Goal: Transaction & Acquisition: Purchase product/service

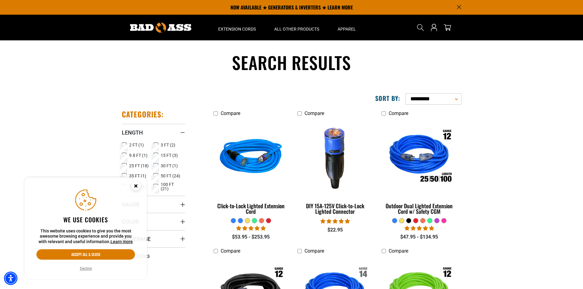
click at [137, 187] on icon "Close this option" at bounding box center [136, 186] width 2 height 2
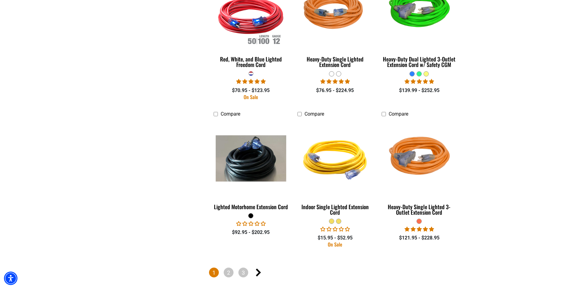
scroll to position [1138, 0]
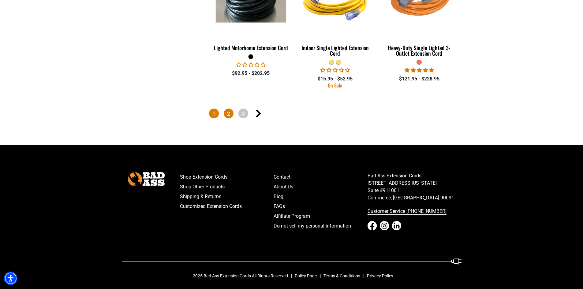
click at [227, 113] on link "2" at bounding box center [229, 114] width 10 height 10
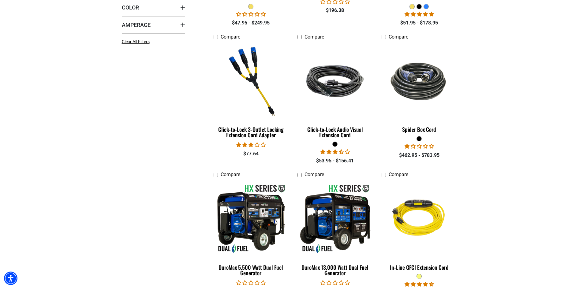
scroll to position [398, 0]
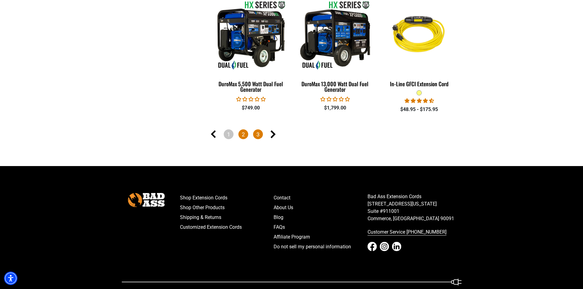
click at [261, 135] on link "3" at bounding box center [258, 134] width 10 height 10
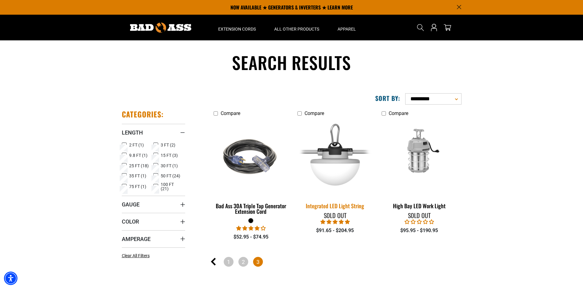
click at [336, 206] on div "Integrated LED Light String" at bounding box center [334, 206] width 75 height 6
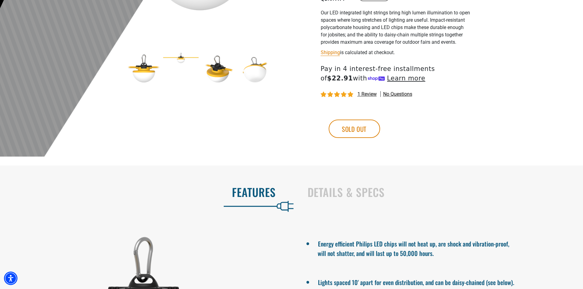
scroll to position [337, 0]
